Goal: Information Seeking & Learning: Learn about a topic

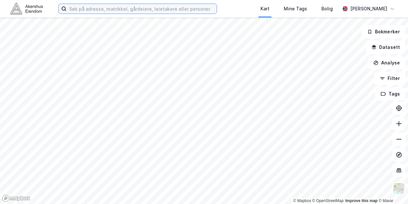
click at [95, 10] on input at bounding box center [142, 9] width 150 height 10
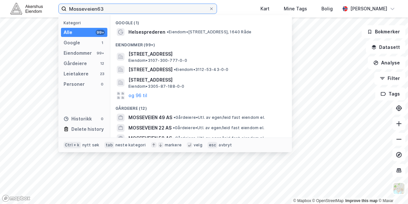
click at [99, 8] on input "Mosseveien63" at bounding box center [138, 9] width 142 height 10
click at [96, 9] on input "Mosseveien63" at bounding box center [138, 9] width 142 height 10
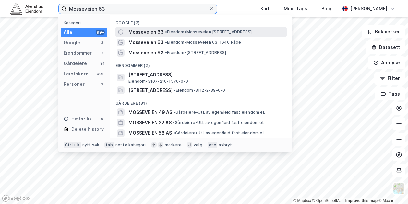
type input "Mosseveien 63"
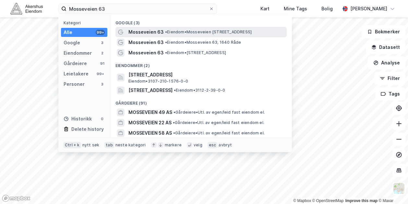
click at [172, 33] on span "• Eiendom • [STREET_ADDRESS]" at bounding box center [208, 32] width 87 height 5
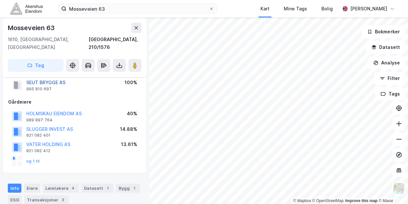
scroll to position [32, 0]
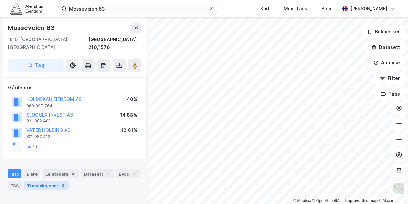
click at [48, 181] on div "Transaksjoner 3" at bounding box center [46, 185] width 44 height 9
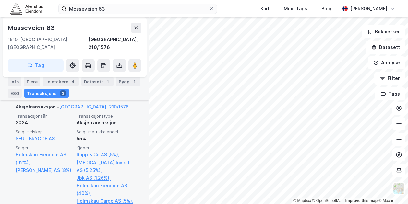
scroll to position [213, 0]
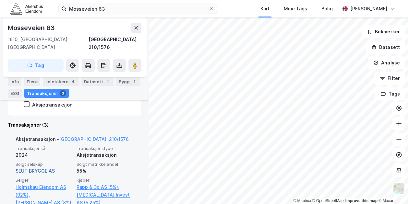
click at [45, 168] on link "SEUT BRYGGE AS" at bounding box center [35, 171] width 39 height 6
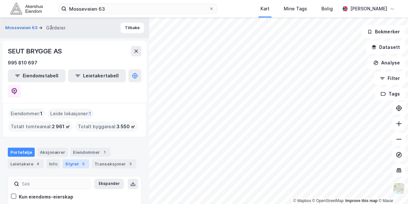
scroll to position [21, 0]
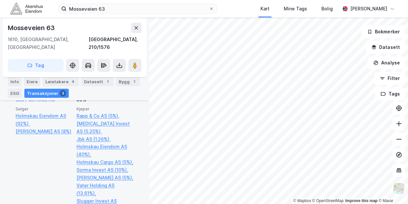
scroll to position [270, 0]
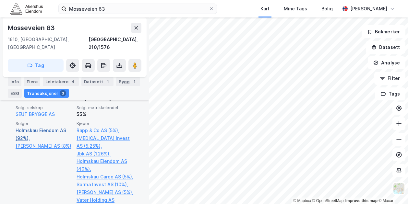
click at [47, 127] on link "Holmskau Eiendom AS (92%)," at bounding box center [44, 135] width 57 height 16
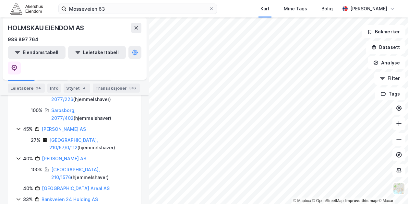
scroll to position [617, 0]
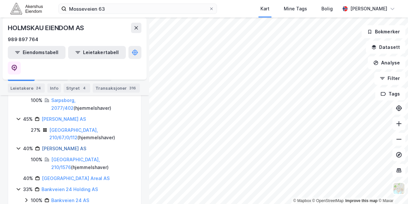
click at [66, 146] on link "[PERSON_NAME] AS" at bounding box center [64, 149] width 44 height 6
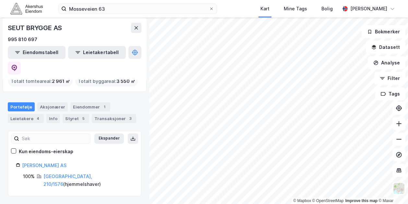
scroll to position [21, 0]
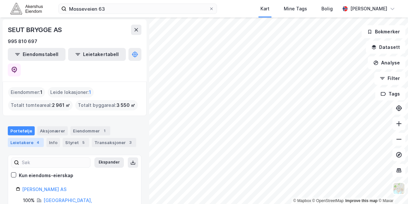
click at [35, 140] on div "4" at bounding box center [38, 143] width 6 height 6
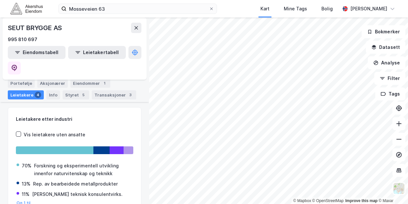
scroll to position [89, 0]
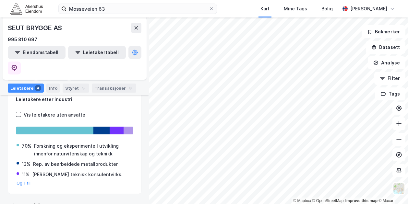
click at [77, 161] on div "Rep. av bearbeidede metallprodukter" at bounding box center [75, 165] width 85 height 8
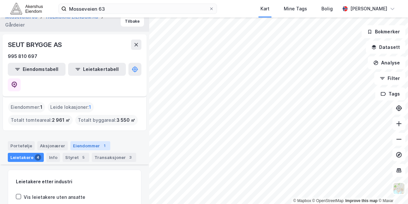
scroll to position [6, 0]
